Goal: Navigation & Orientation: Find specific page/section

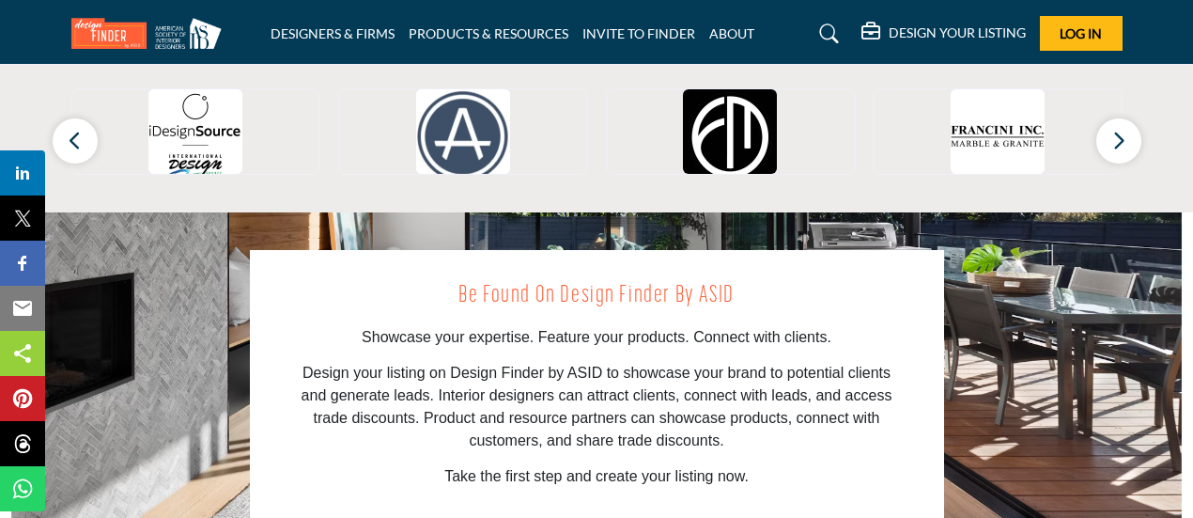
scroll to position [2010, 0]
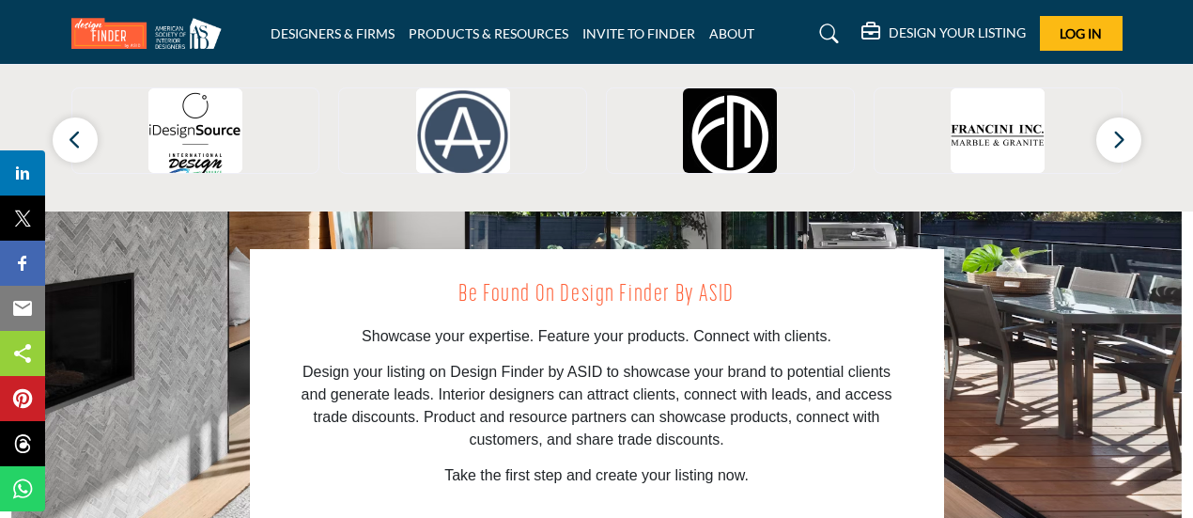
click at [116, 23] on img at bounding box center [151, 33] width 160 height 31
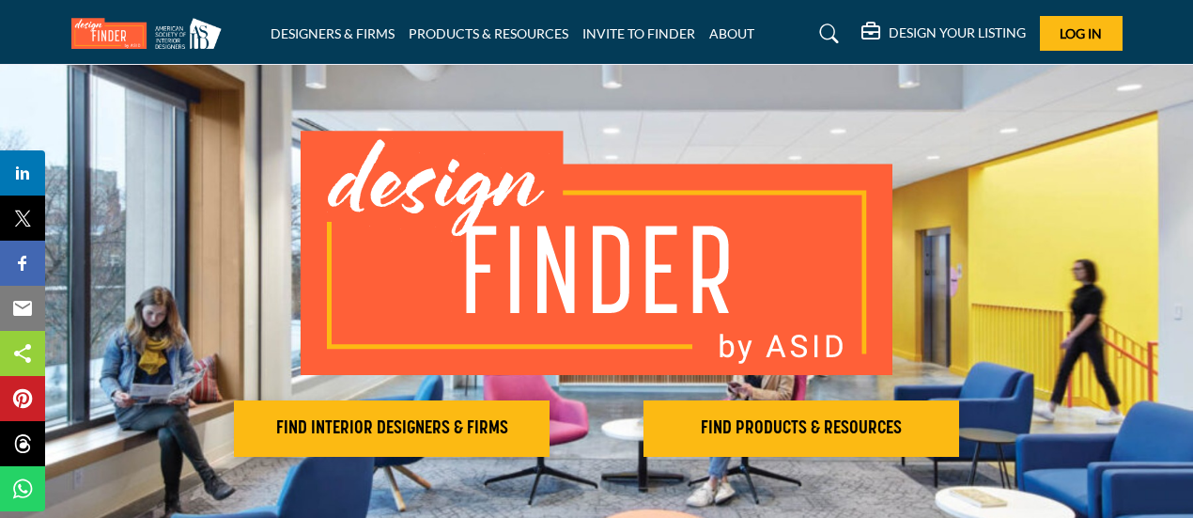
scroll to position [70, 0]
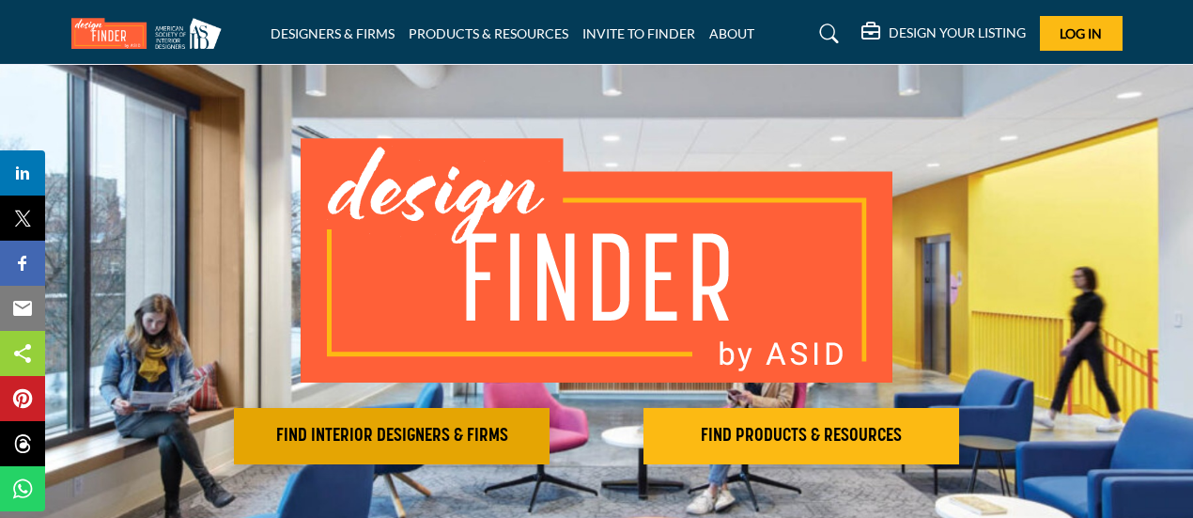
click at [440, 433] on h2 "FIND INTERIOR DESIGNERS & FIRMS" at bounding box center [392, 436] width 304 height 23
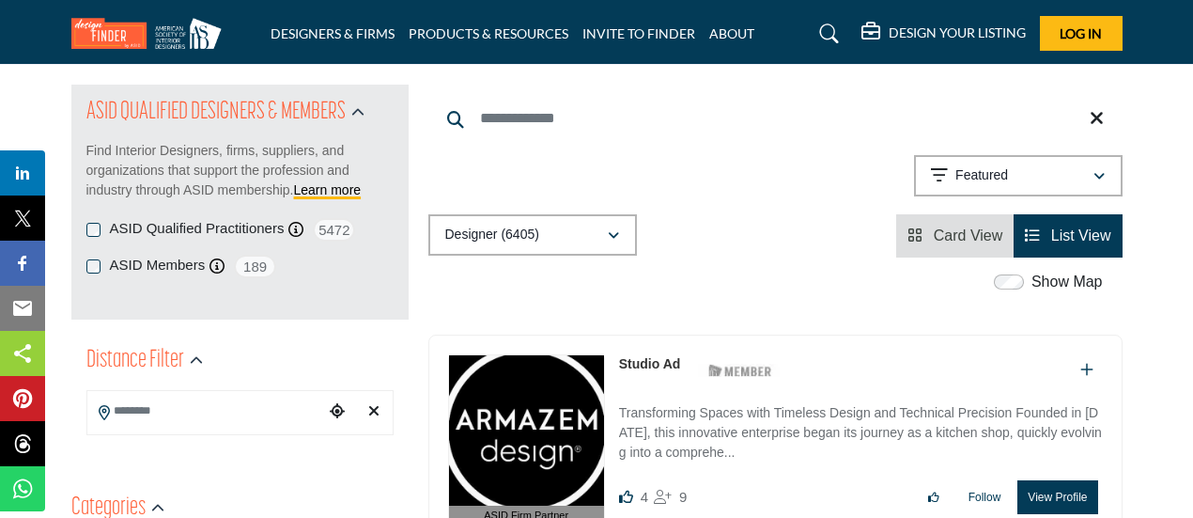
scroll to position [194, 0]
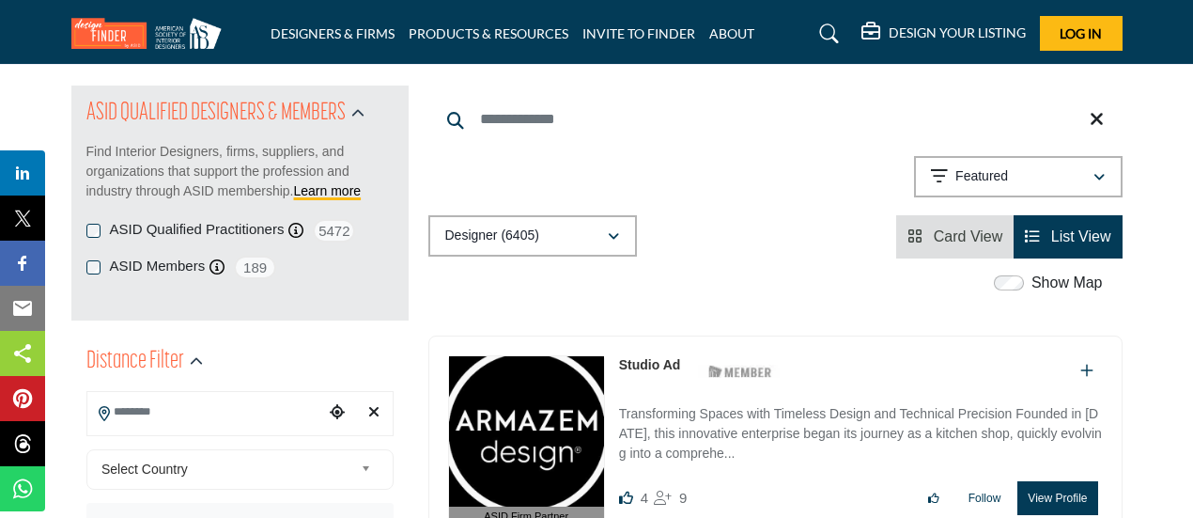
click at [175, 414] on input "Search Location" at bounding box center [205, 412] width 237 height 37
type input "**********"
